Goal: Navigation & Orientation: Find specific page/section

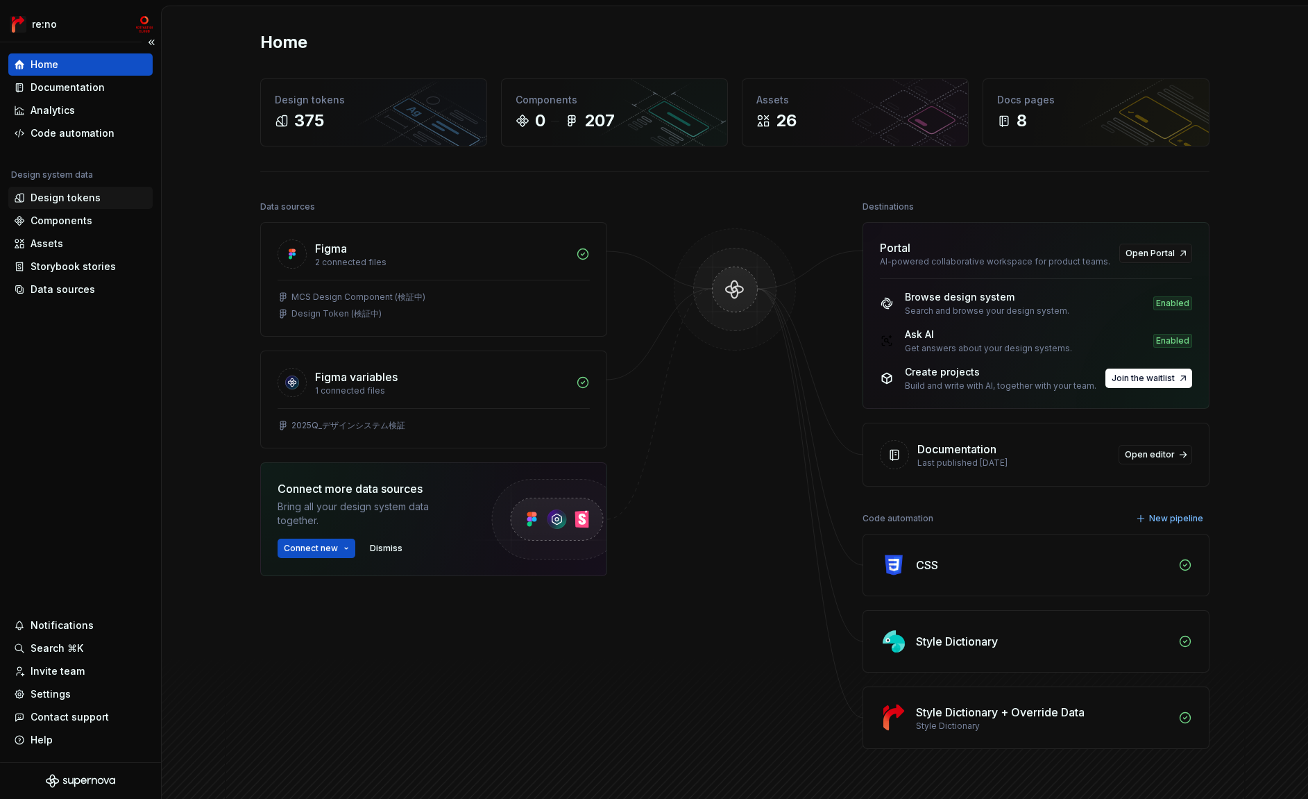
click at [55, 197] on div "Design tokens" at bounding box center [66, 198] width 70 height 14
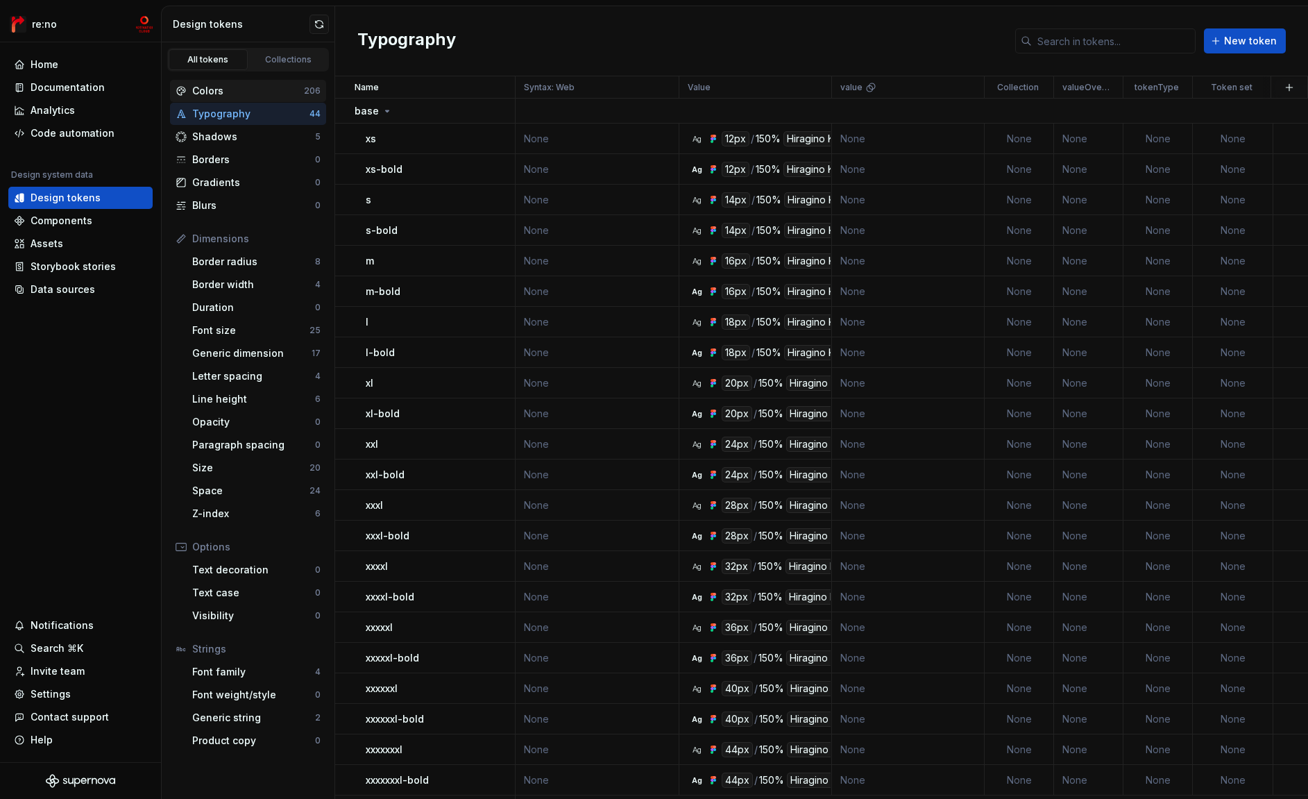
click at [212, 84] on div "Colors" at bounding box center [248, 91] width 112 height 14
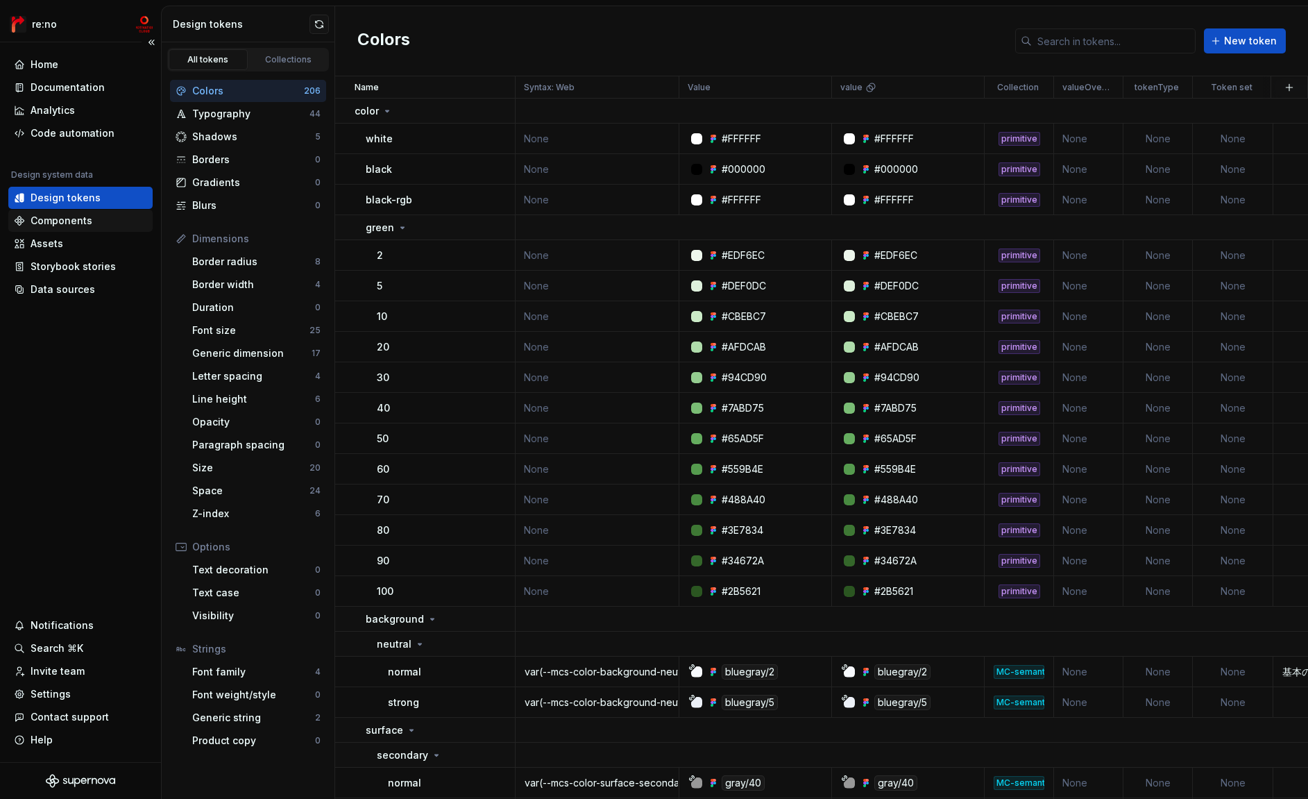
click at [66, 221] on div "Components" at bounding box center [62, 221] width 62 height 14
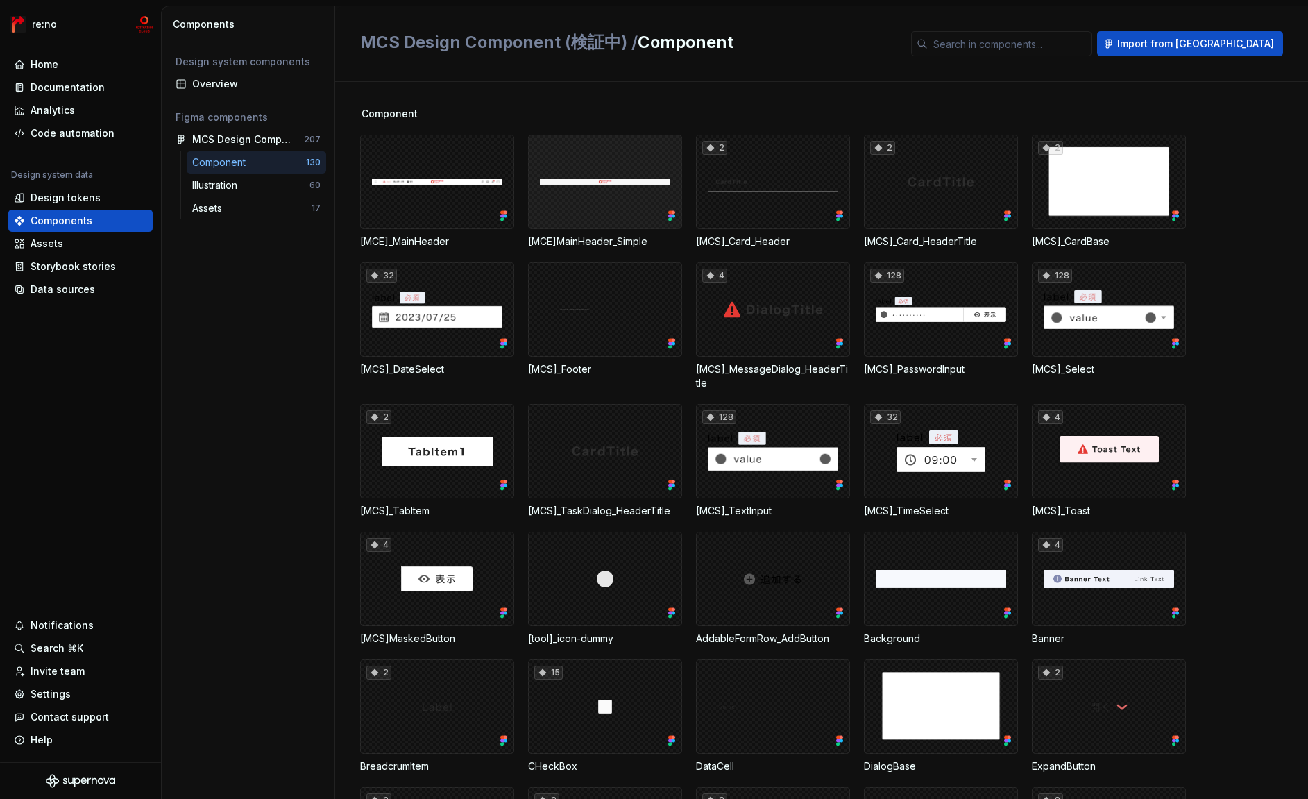
click at [655, 164] on div at bounding box center [605, 182] width 154 height 94
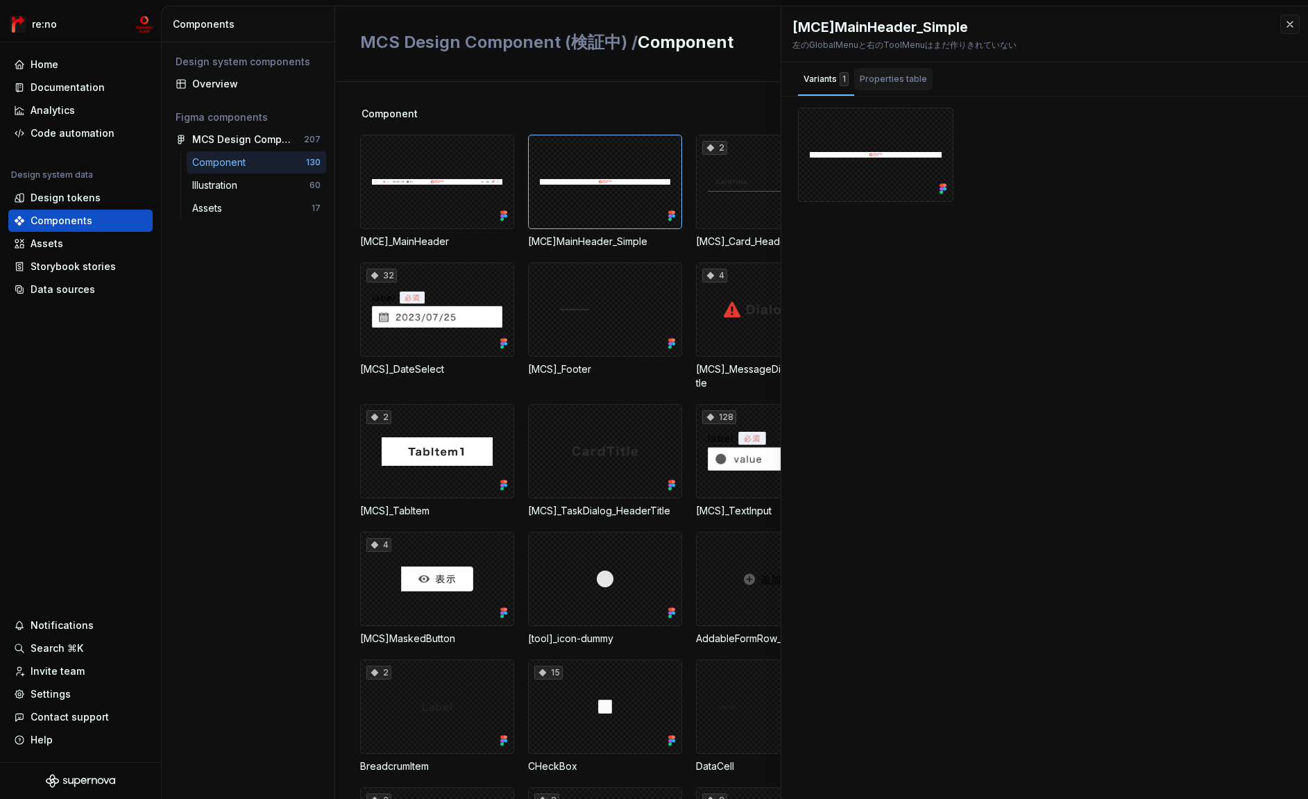
click at [888, 75] on div "Properties table" at bounding box center [893, 79] width 67 height 14
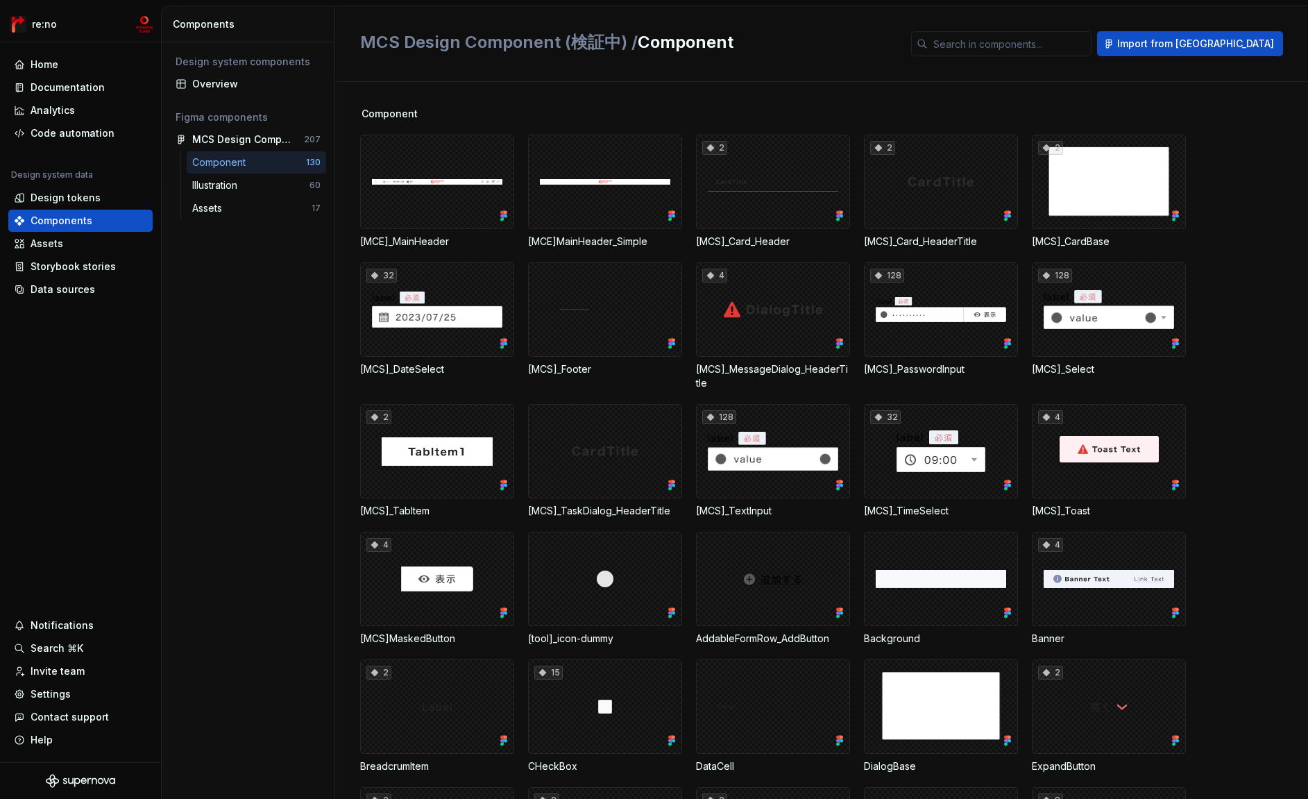
click at [758, 99] on div "Component [MCE]_MainHeader [MCE]MainHeader_Simple 2 [MCS]_Card_Header 2 [MCS]_C…" at bounding box center [834, 440] width 948 height 717
click at [97, 239] on div "Assets" at bounding box center [80, 244] width 133 height 14
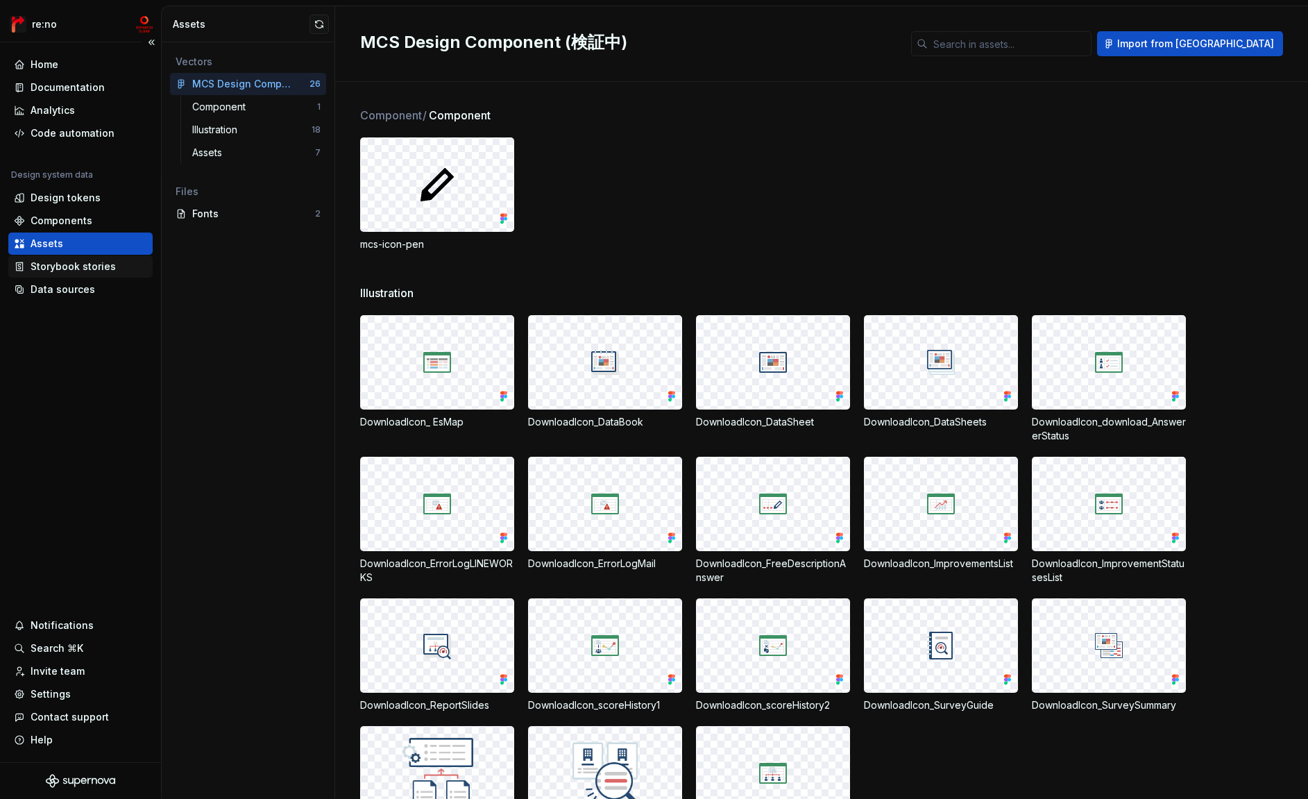
click at [90, 263] on div "Storybook stories" at bounding box center [73, 267] width 85 height 14
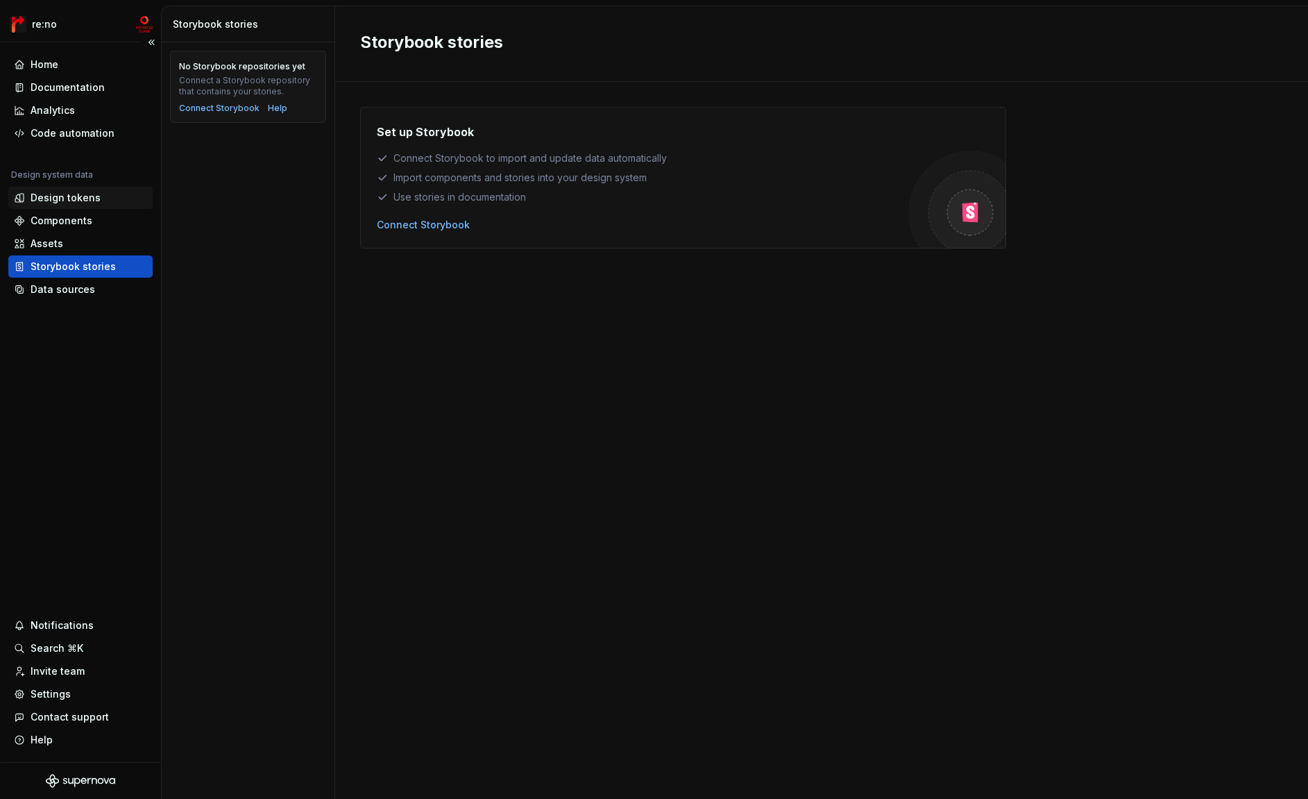
click at [84, 204] on div "Design tokens" at bounding box center [66, 198] width 70 height 14
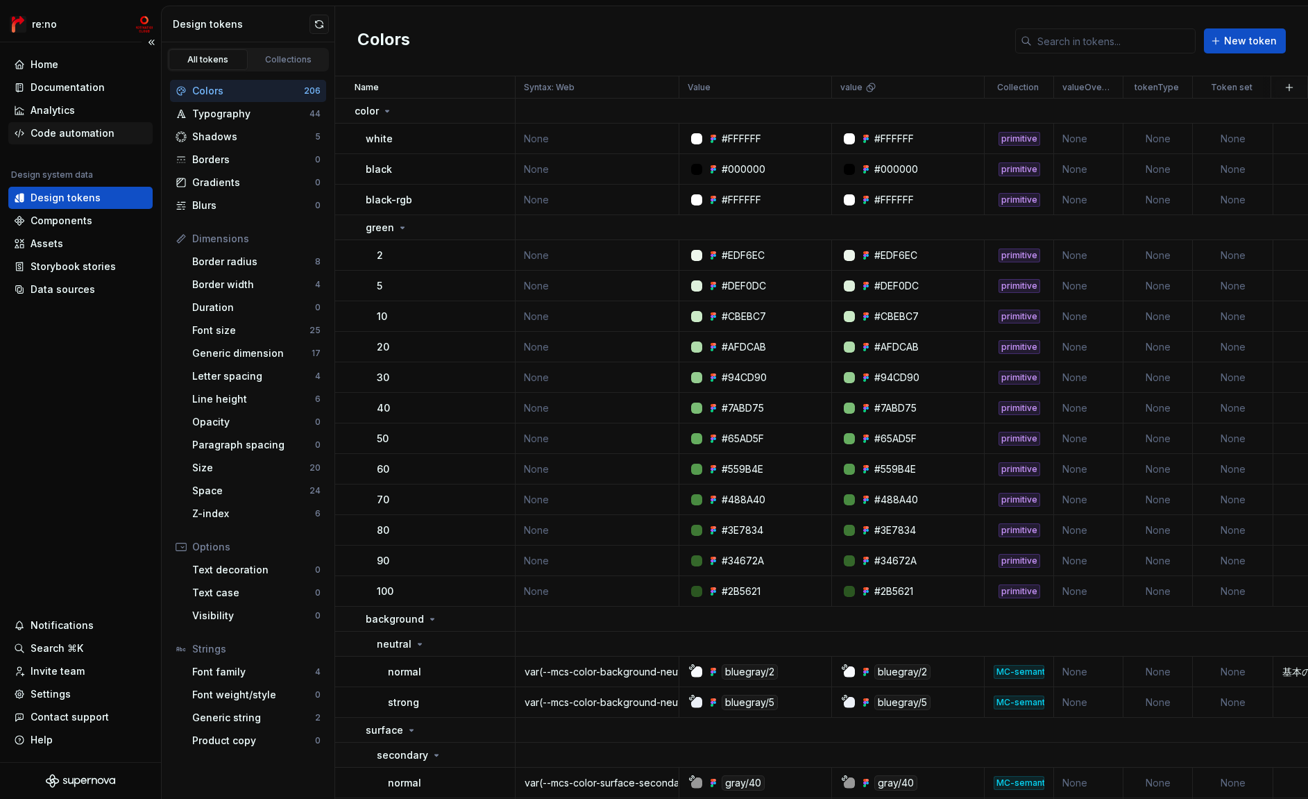
click at [87, 132] on div "Code automation" at bounding box center [73, 133] width 84 height 14
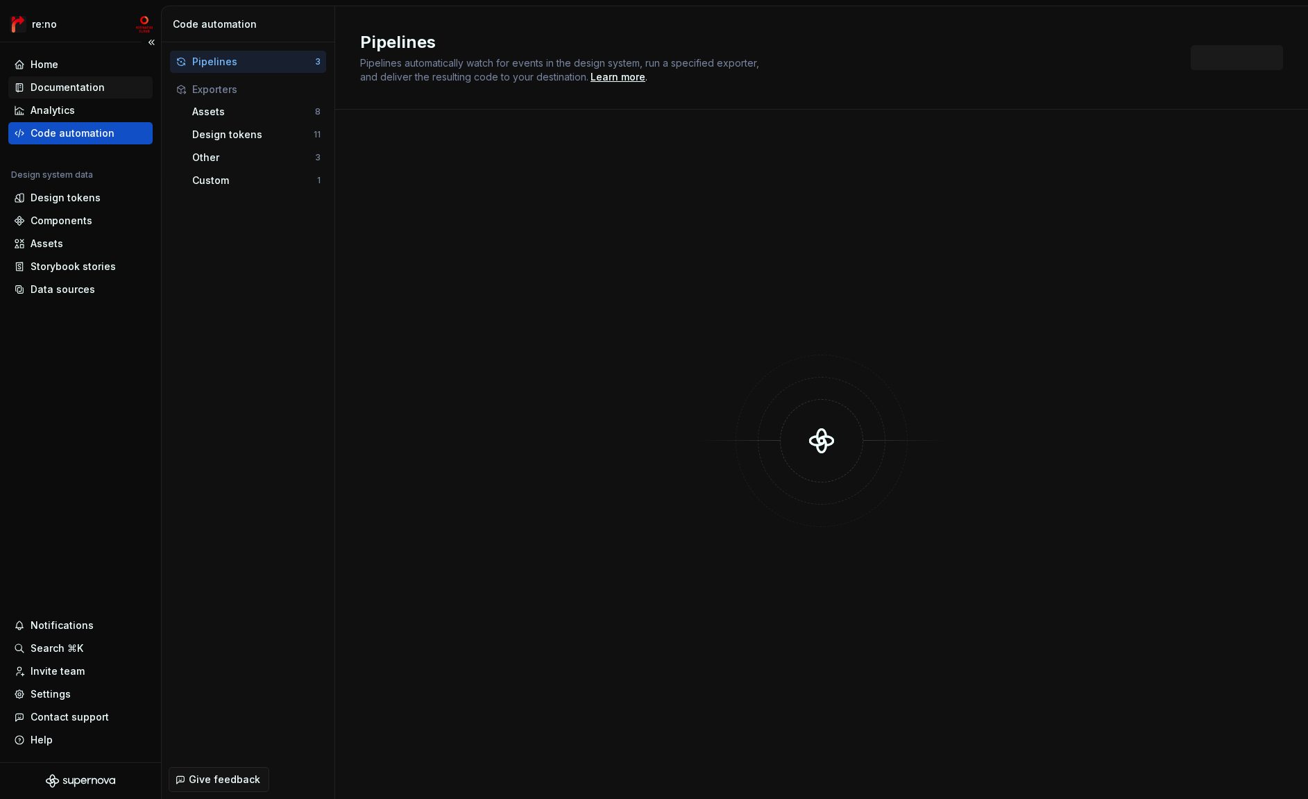
click at [82, 95] on div "Documentation" at bounding box center [80, 87] width 144 height 22
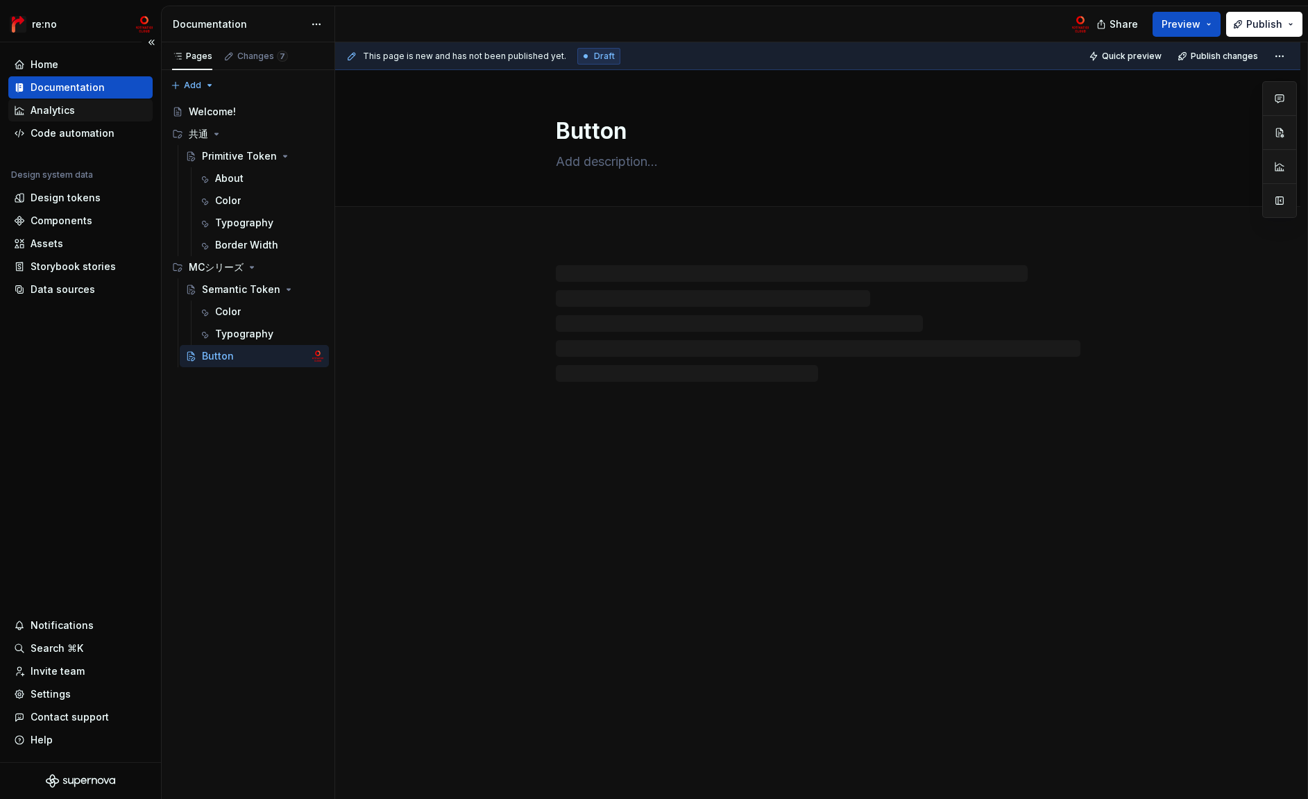
type textarea "*"
click at [62, 192] on div "Design tokens" at bounding box center [66, 198] width 70 height 14
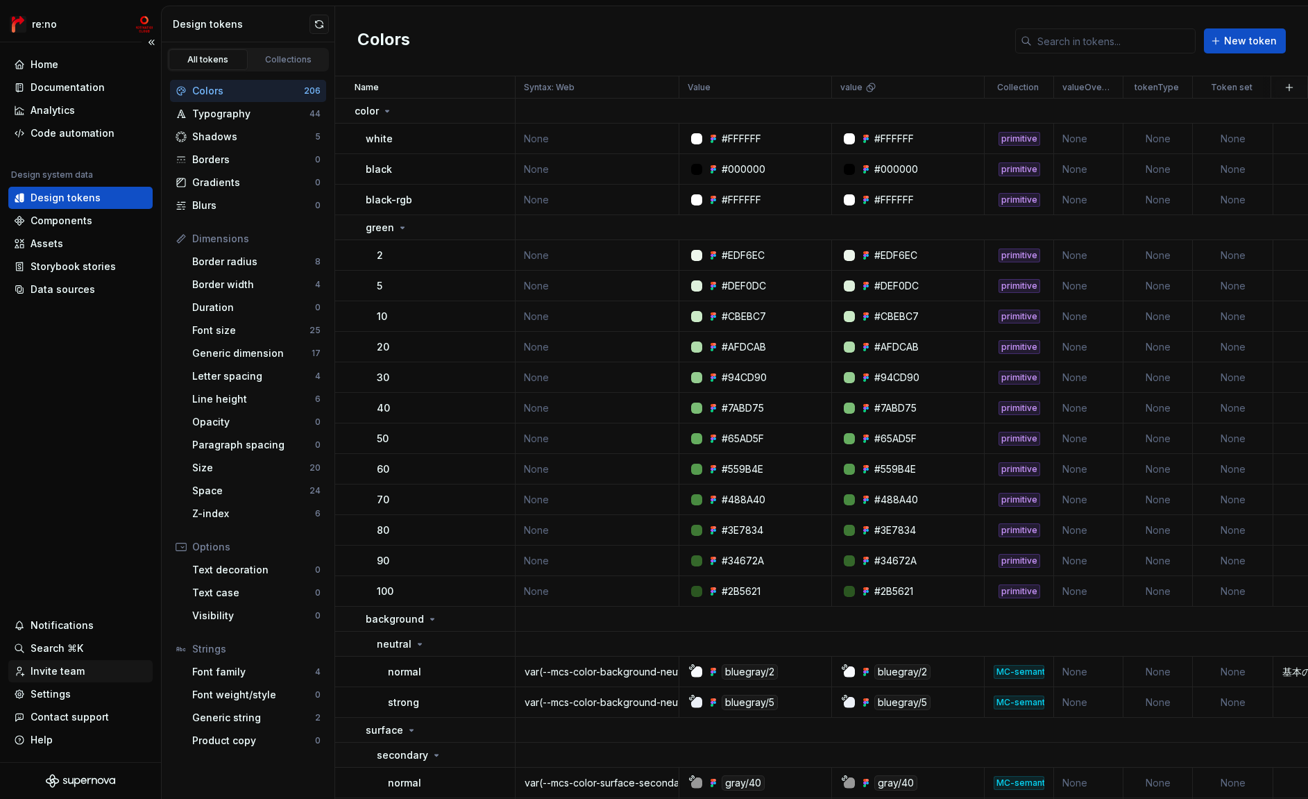
click at [79, 671] on div "Invite team" at bounding box center [58, 671] width 54 height 14
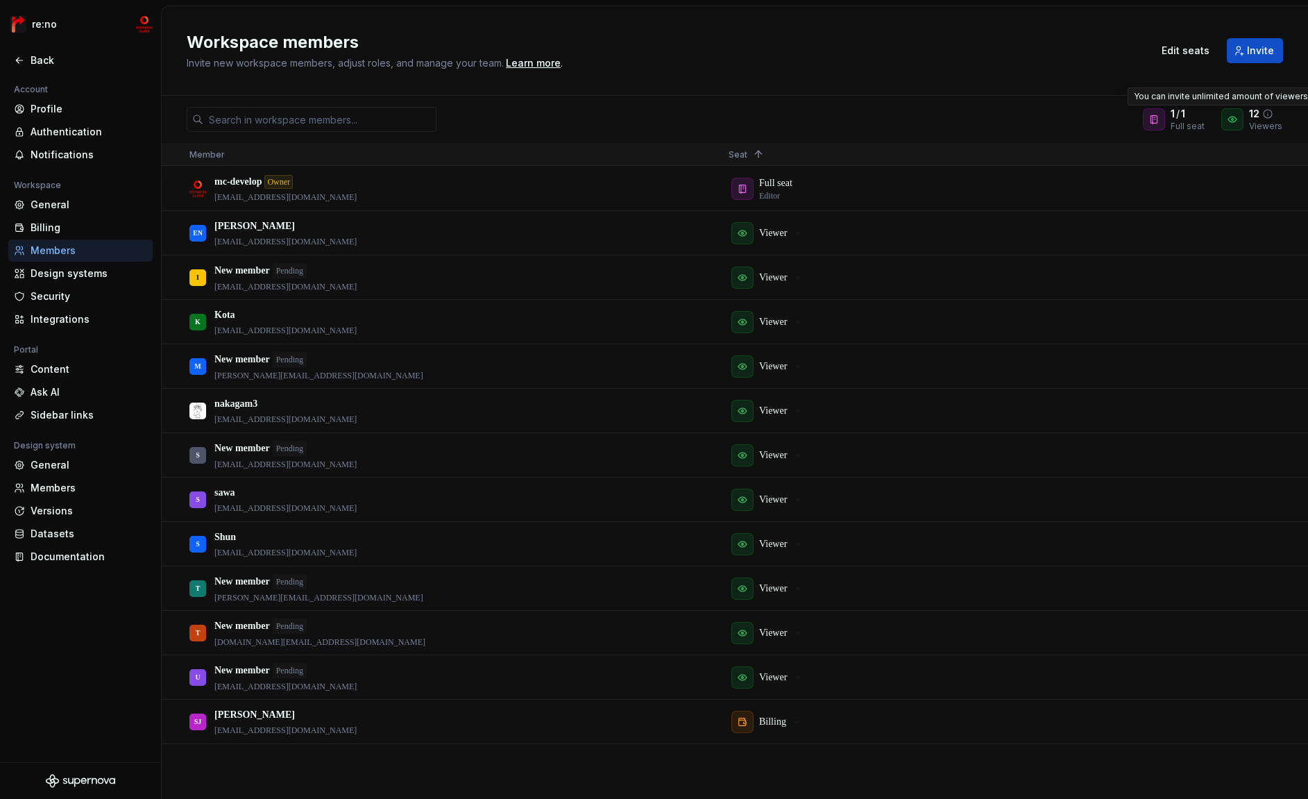
click at [1272, 114] on icon at bounding box center [1268, 114] width 8 height 8
